Goal: Transaction & Acquisition: Purchase product/service

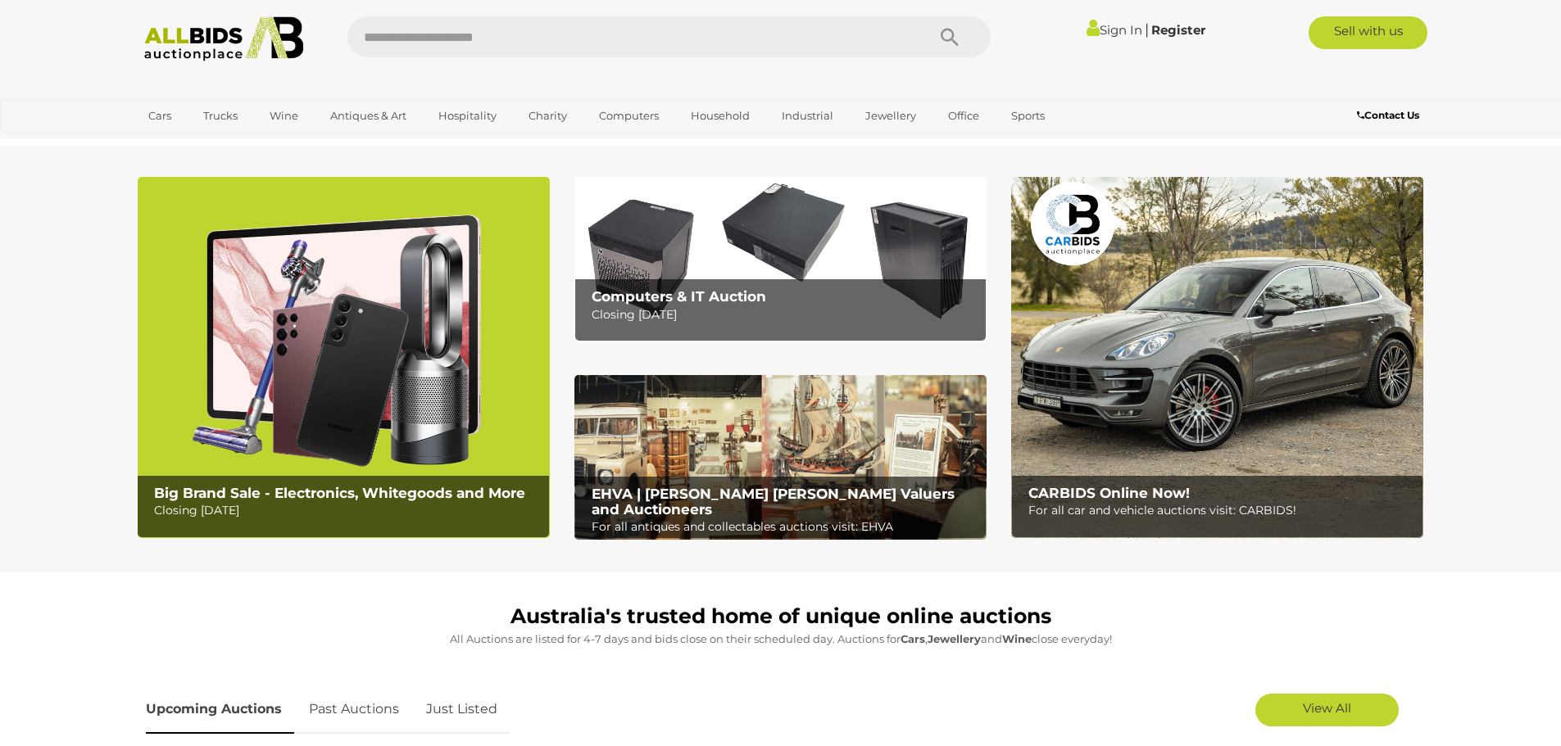
click at [723, 45] on input "text" at bounding box center [628, 36] width 562 height 41
type input "******"
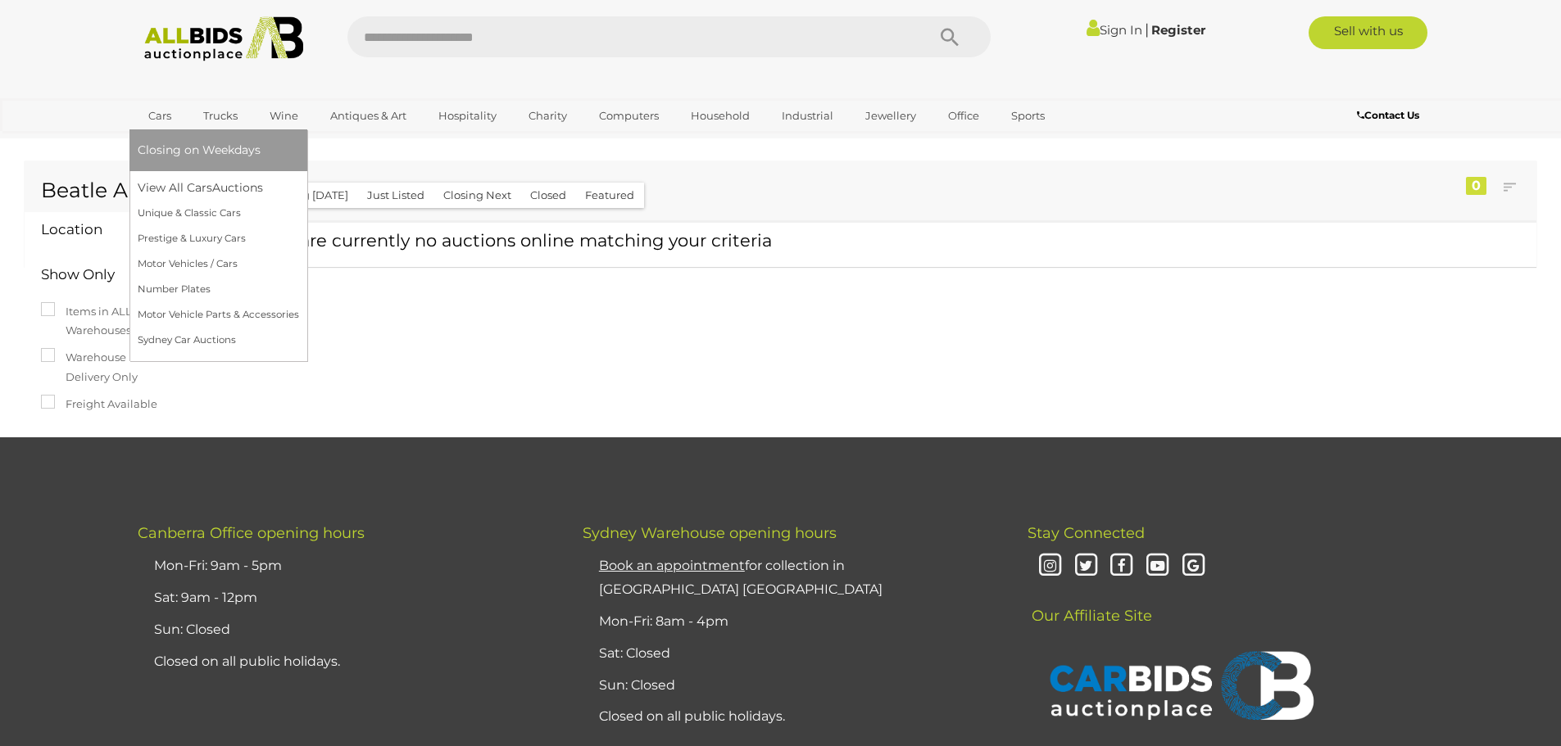
click at [154, 112] on link "Cars" at bounding box center [160, 115] width 44 height 27
click at [159, 113] on link "Cars" at bounding box center [160, 115] width 44 height 27
click at [157, 117] on link "Cars" at bounding box center [160, 115] width 44 height 27
click at [172, 183] on link "View All Cars Auctions" at bounding box center [218, 187] width 161 height 25
